Goal: Task Accomplishment & Management: Use online tool/utility

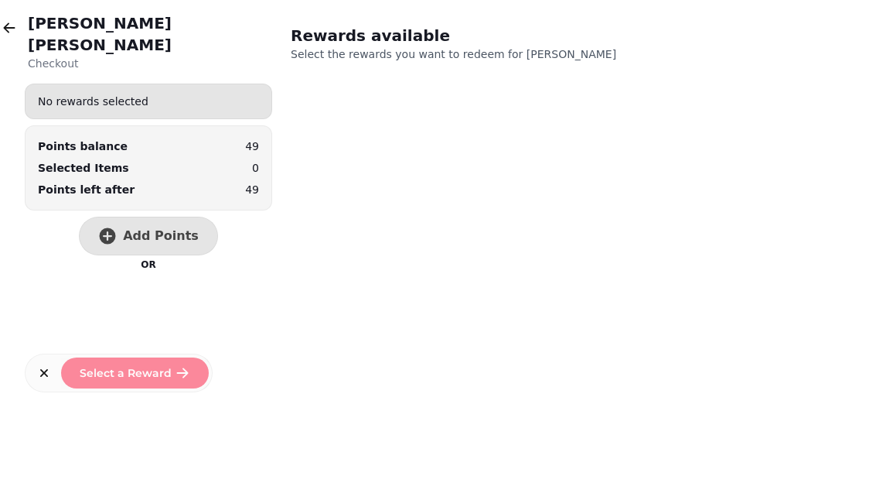
click at [12, 22] on icon "button" at bounding box center [9, 27] width 15 height 15
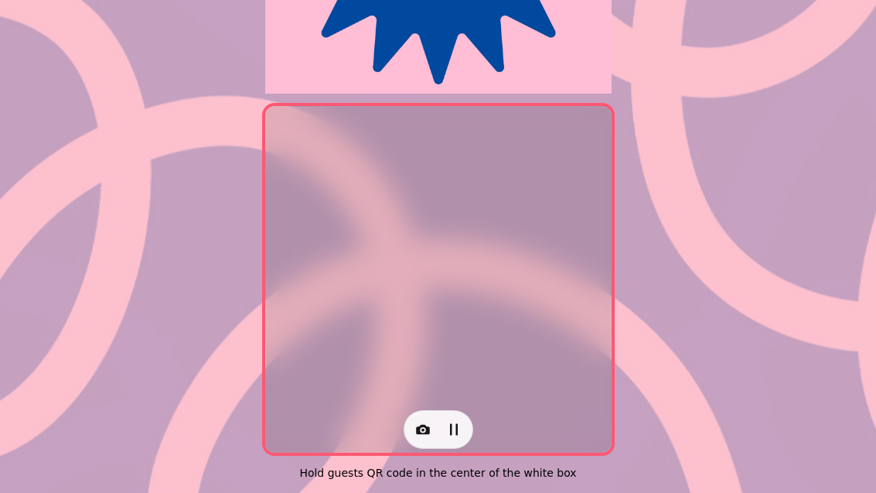
scroll to position [318, 0]
click at [454, 191] on div at bounding box center [438, 279] width 345 height 345
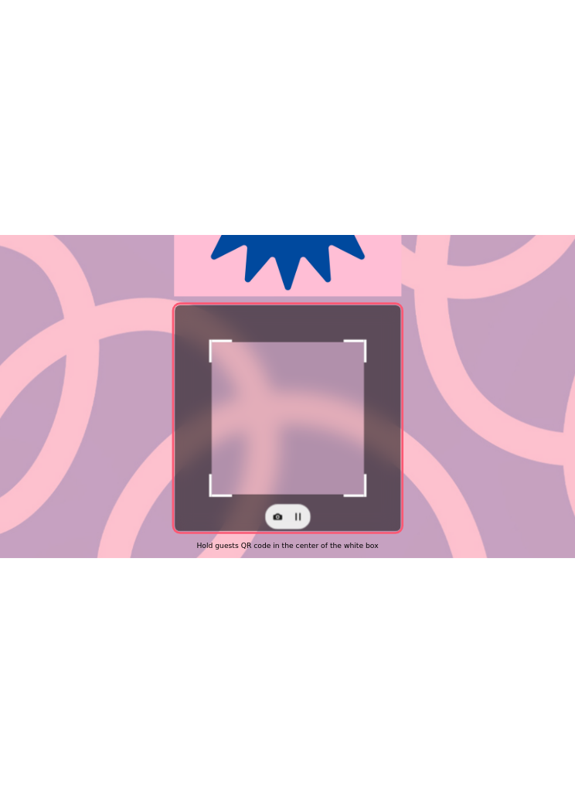
scroll to position [318, 0]
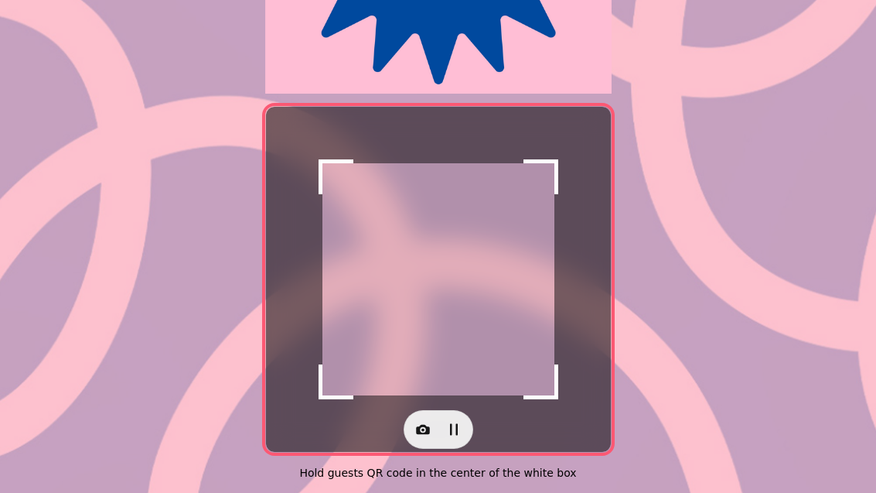
click at [417, 425] on icon "button" at bounding box center [423, 430] width 14 height 10
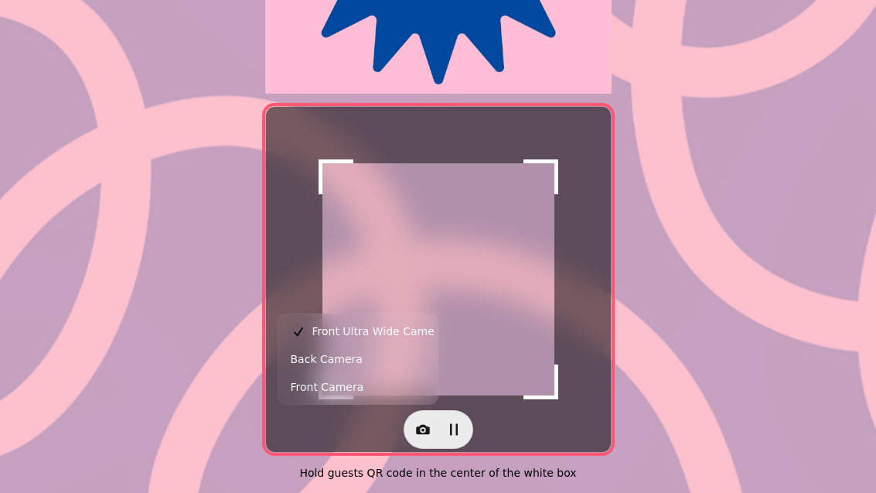
click at [346, 366] on span "Back Camera" at bounding box center [327, 359] width 72 height 19
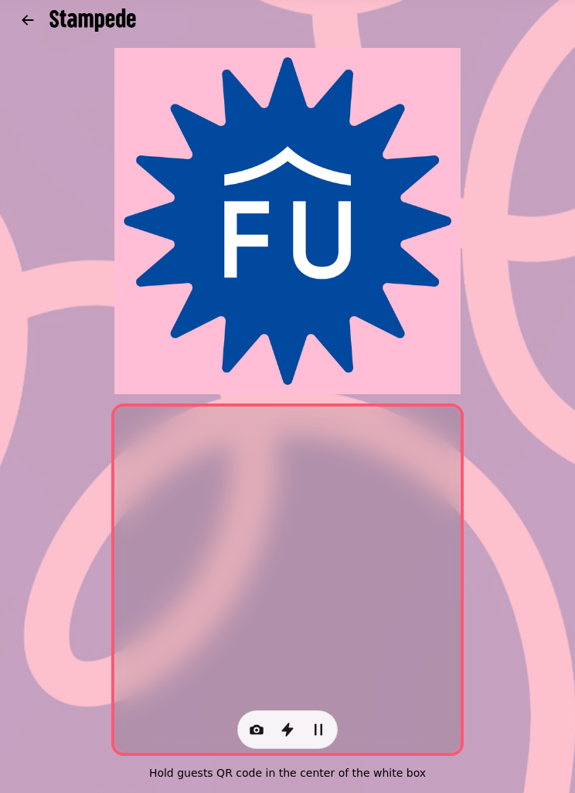
scroll to position [17, 0]
click at [26, 15] on icon "button" at bounding box center [28, 20] width 12 height 10
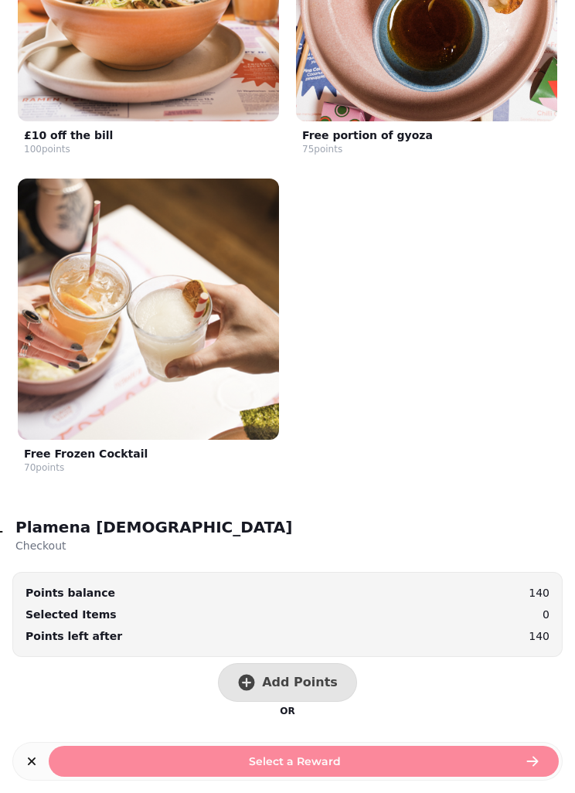
click at [299, 492] on span "Add Points" at bounding box center [300, 683] width 76 height 12
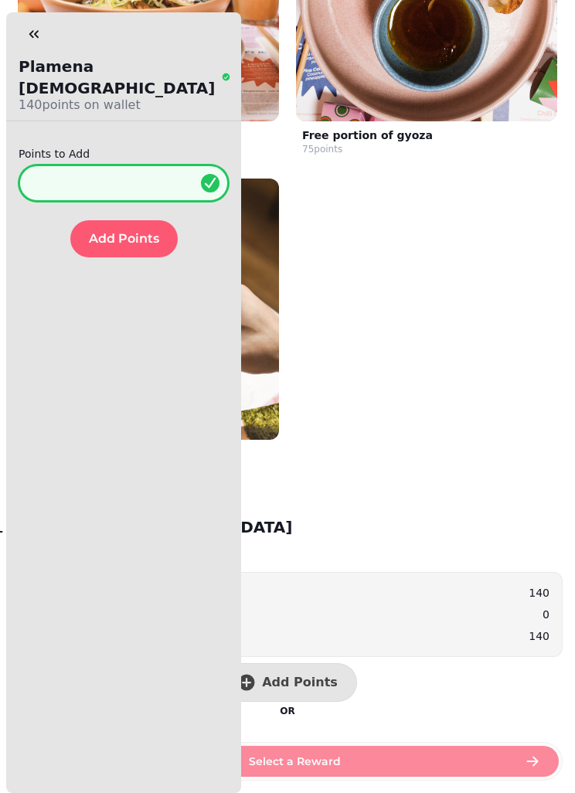
click at [152, 170] on input "*" at bounding box center [124, 183] width 210 height 37
type input "**"
click at [118, 228] on button "Add Points" at bounding box center [123, 238] width 107 height 37
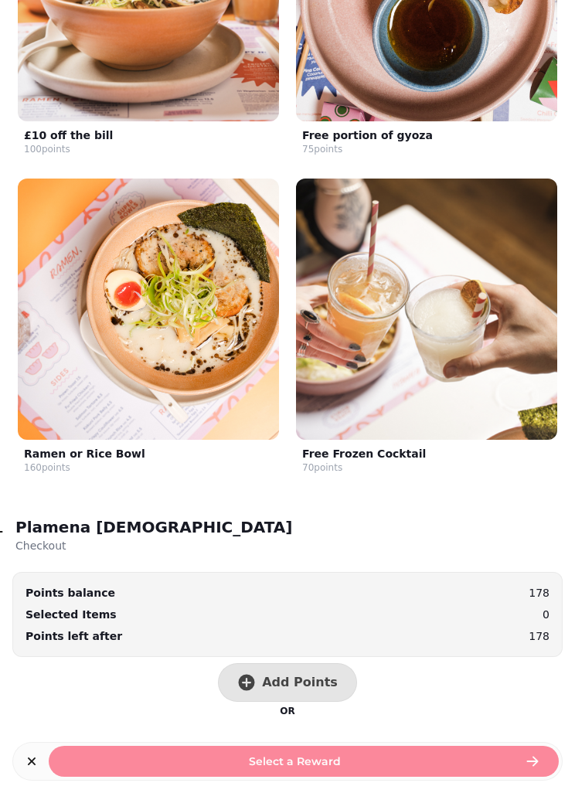
click at [73, 492] on div "Plamena Hristova Checkout No rewards selected Points balance 178 Selected Items…" at bounding box center [287, 396] width 575 height 793
